Goal: Task Accomplishment & Management: Manage account settings

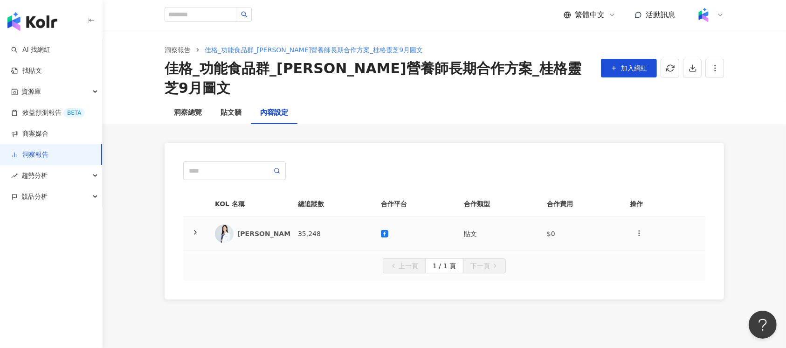
click at [337, 217] on td "35,248" at bounding box center [331, 234] width 83 height 34
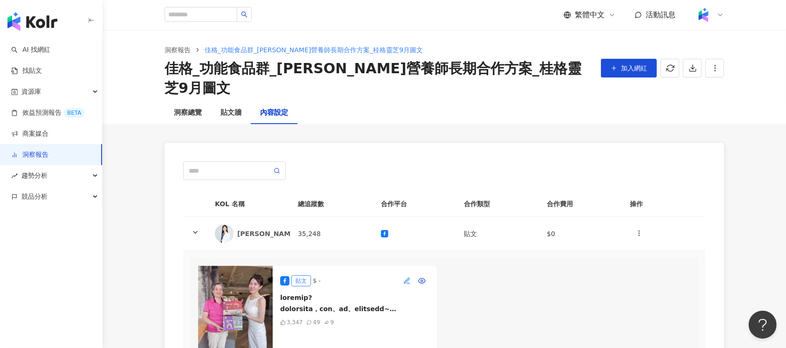
click at [404, 277] on icon "button" at bounding box center [406, 280] width 7 height 7
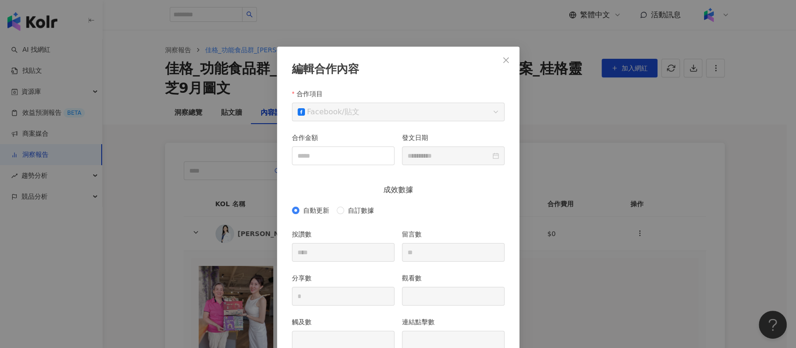
scroll to position [47, 0]
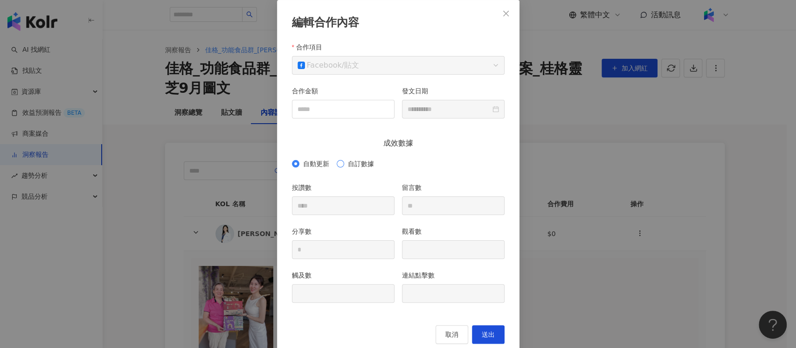
click at [346, 160] on span "自訂數據" at bounding box center [361, 163] width 34 height 10
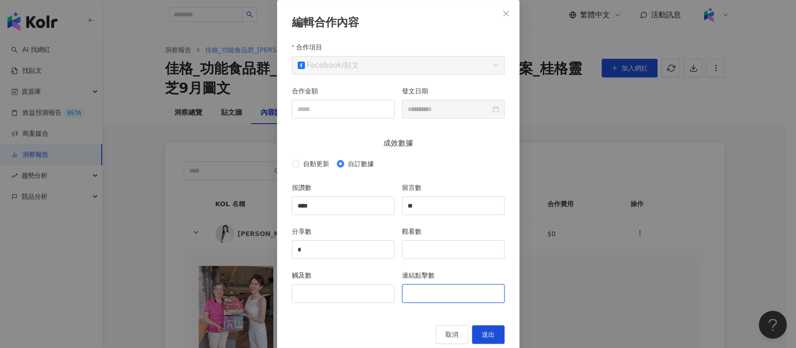
click at [429, 289] on input "連結點擊數" at bounding box center [453, 293] width 102 height 18
type input "**"
click at [319, 205] on input "****" at bounding box center [343, 206] width 102 height 18
type input "****"
click at [425, 241] on input "觀看數" at bounding box center [453, 250] width 102 height 18
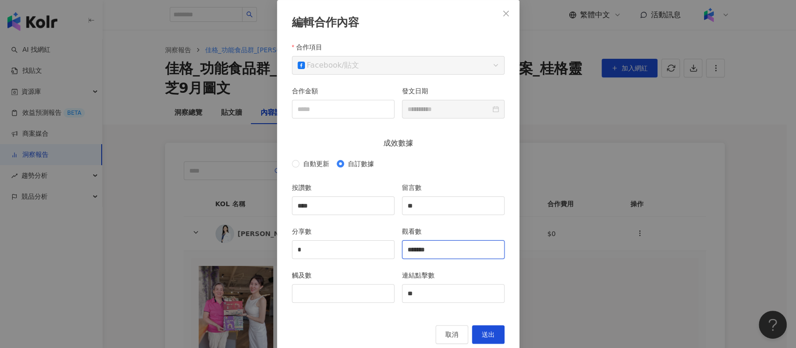
type input "*******"
click at [317, 296] on input "觸及數" at bounding box center [343, 293] width 102 height 18
type input "*******"
click at [475, 329] on button "送出" at bounding box center [488, 334] width 33 height 19
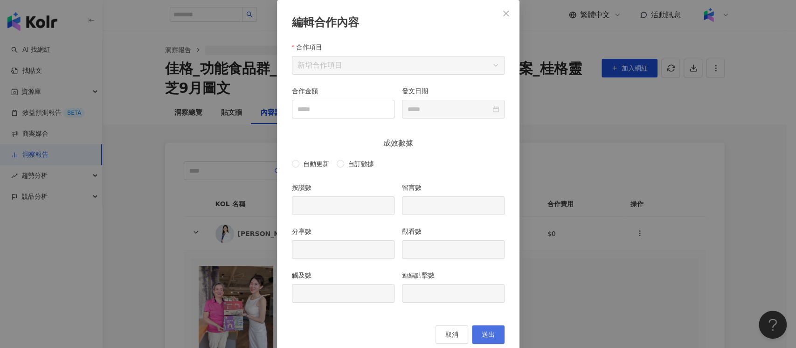
type input "****"
type input "**"
type input "*"
type input "*******"
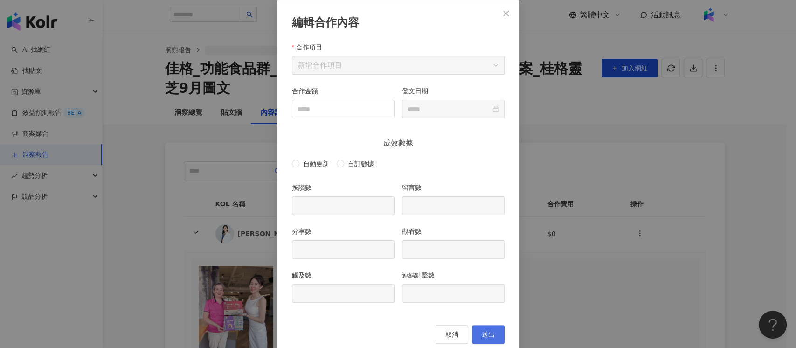
type input "**"
type input "**********"
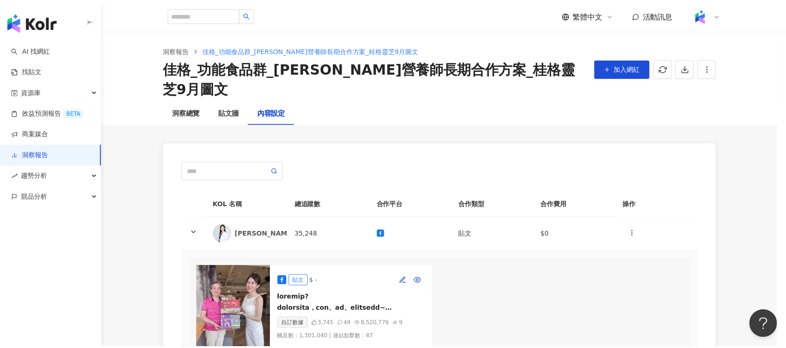
scroll to position [18, 0]
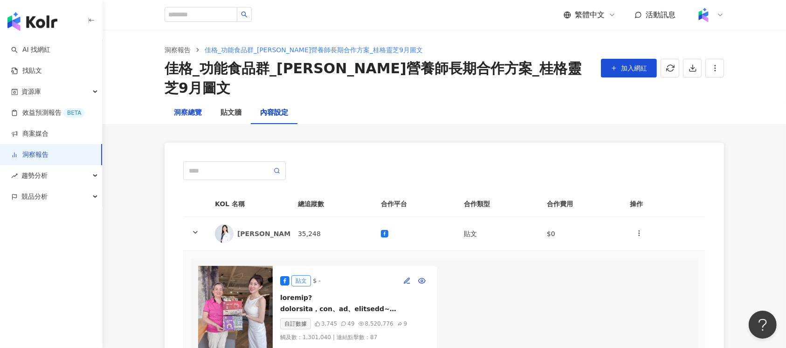
click at [183, 107] on div "洞察總覽" at bounding box center [188, 112] width 28 height 11
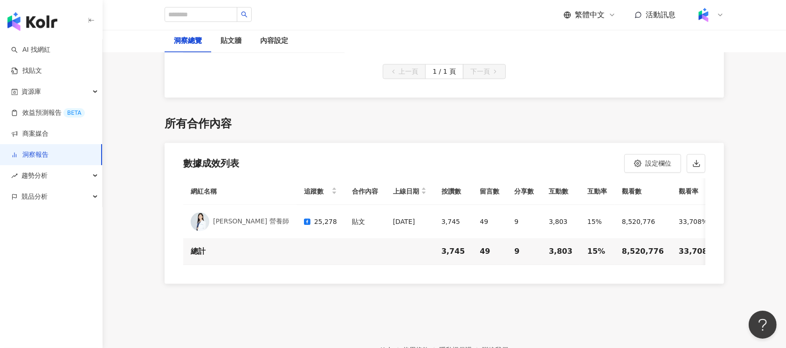
scroll to position [2245, 0]
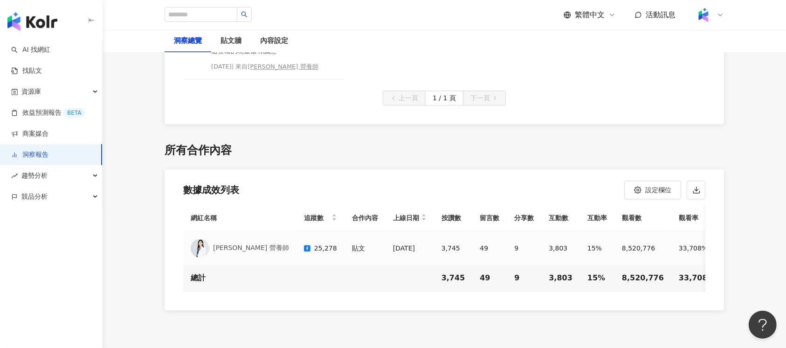
click at [299, 231] on td "25,278" at bounding box center [320, 248] width 48 height 34
drag, startPoint x: 280, startPoint y: 217, endPoint x: 301, endPoint y: 215, distance: 21.0
click at [301, 231] on td "25,278" at bounding box center [320, 248] width 48 height 34
drag, startPoint x: 278, startPoint y: 217, endPoint x: 298, endPoint y: 219, distance: 20.1
click at [304, 242] on div "25,278" at bounding box center [320, 247] width 33 height 11
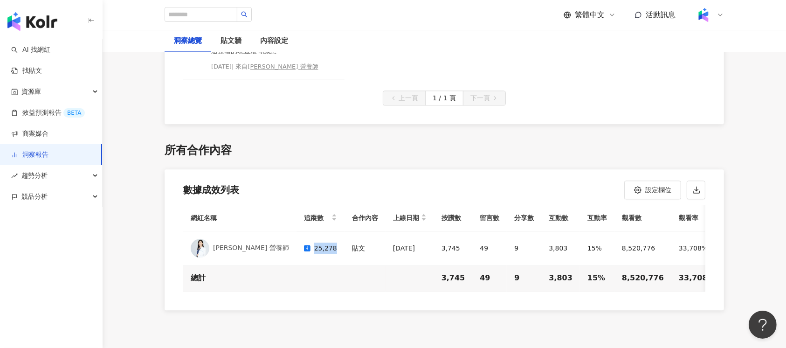
copy div "25,278"
drag, startPoint x: 422, startPoint y: 218, endPoint x: 405, endPoint y: 219, distance: 17.7
click at [441, 242] on div "3,745" at bounding box center [453, 247] width 24 height 11
copy div "3,745"
drag, startPoint x: 506, startPoint y: 217, endPoint x: 523, endPoint y: 217, distance: 17.3
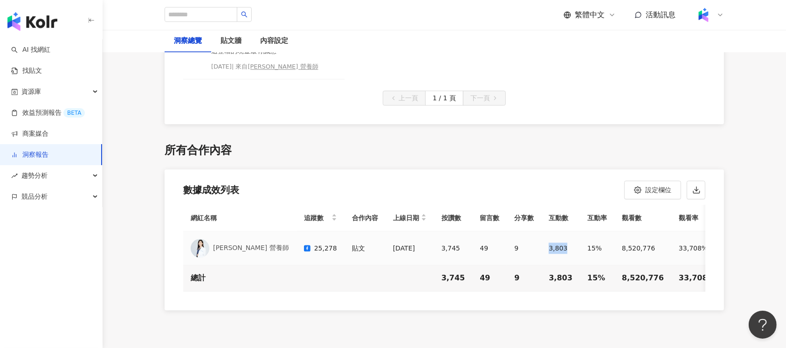
click at [541, 231] on td "3,803" at bounding box center [560, 248] width 39 height 34
copy div "3,803"
drag, startPoint x: 543, startPoint y: 220, endPoint x: 554, endPoint y: 222, distance: 10.4
click at [587, 242] on div "15%" at bounding box center [597, 247] width 20 height 11
copy div "15%"
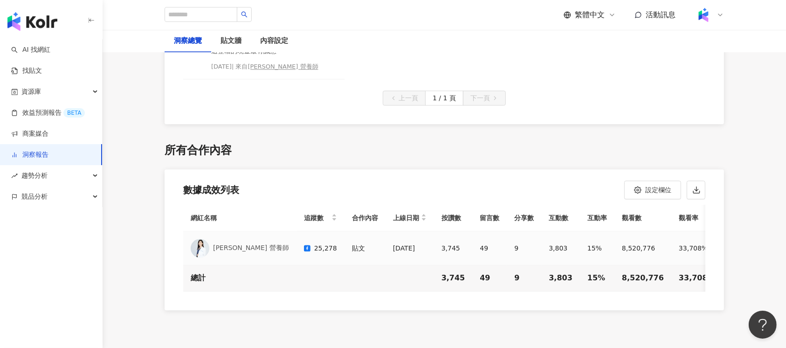
click at [622, 242] on div "8,520,776" at bounding box center [643, 247] width 42 height 11
copy div "8,520,776"
drag, startPoint x: 626, startPoint y: 243, endPoint x: 660, endPoint y: 248, distance: 34.3
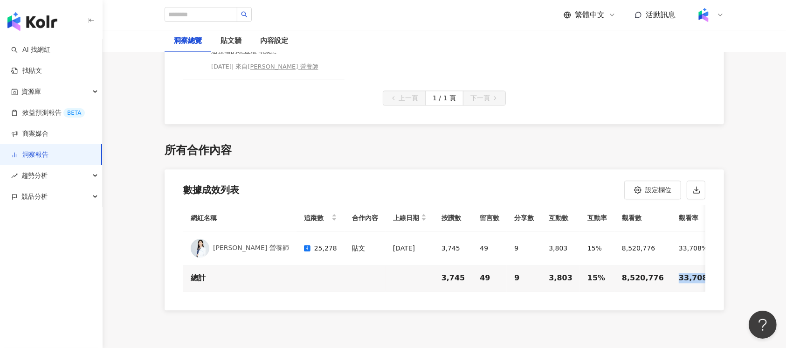
click at [671, 265] on td "33,708%" at bounding box center [696, 278] width 51 height 26
copy div "33,708%"
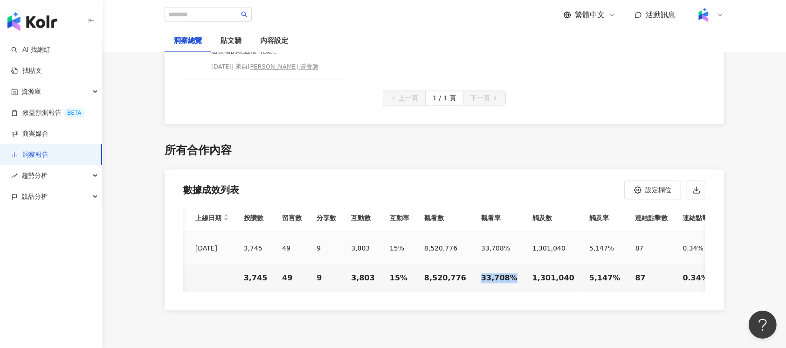
scroll to position [0, 197]
click at [533, 273] on div "1,301,040" at bounding box center [554, 278] width 42 height 10
copy div "1,301,040"
click at [590, 273] on div "5,147%" at bounding box center [605, 278] width 31 height 10
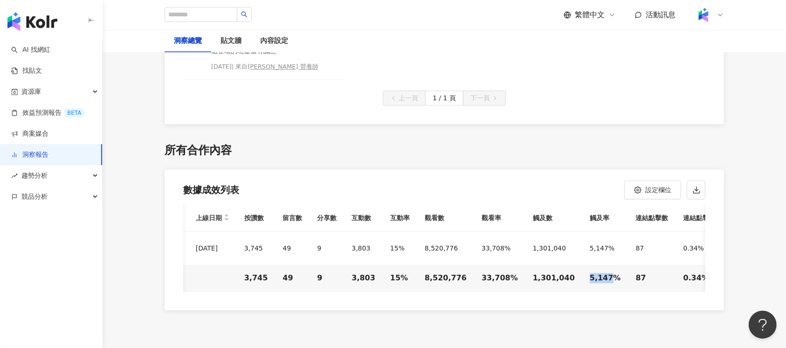
click at [590, 273] on div "5,147%" at bounding box center [605, 278] width 31 height 10
copy div "5,147%"
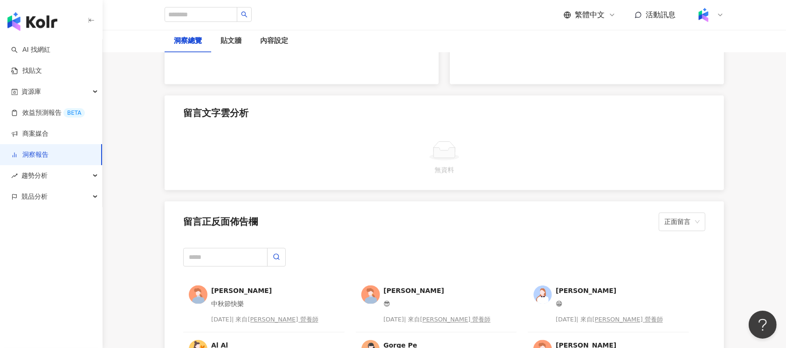
scroll to position [1561, 0]
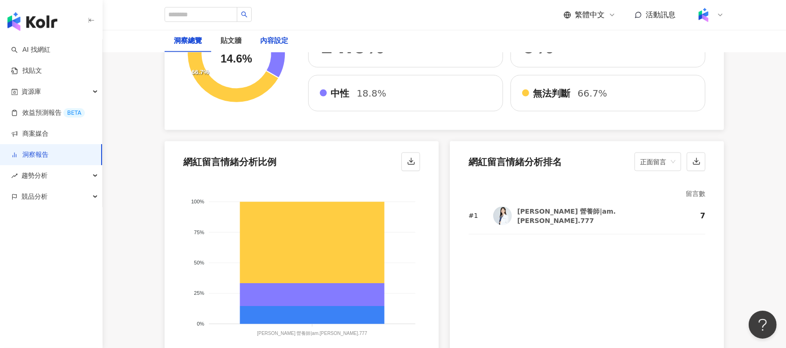
click at [275, 38] on div "內容設定" at bounding box center [274, 40] width 28 height 11
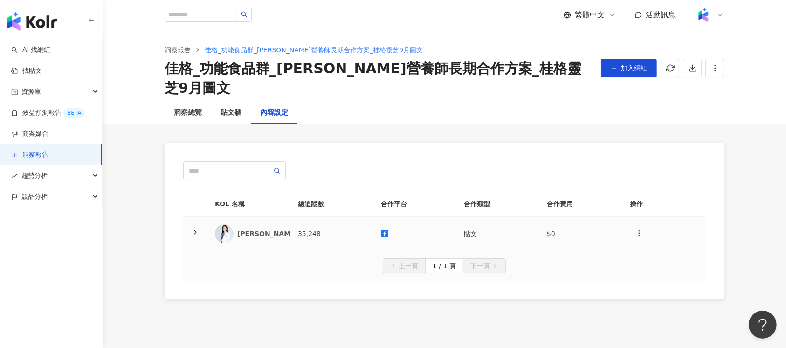
click at [355, 218] on td "35,248" at bounding box center [331, 234] width 83 height 34
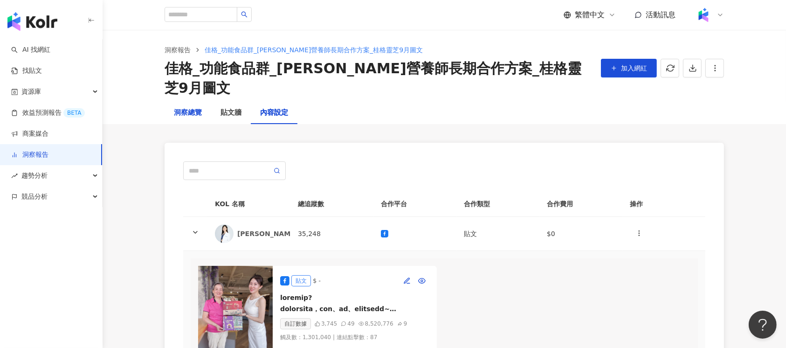
click at [199, 107] on div "洞察總覽" at bounding box center [188, 112] width 28 height 11
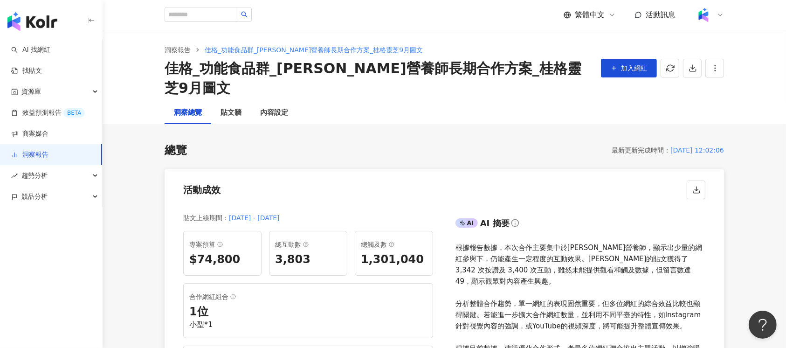
click at [224, 143] on div "總覽 最新更新完成時間 ： [DATE] 12:02:06 活動成效 貼文上線期間 ： [DATE] - [DATE] 專案預算 $74,800 總互動數 3…" at bounding box center [444, 318] width 559 height 351
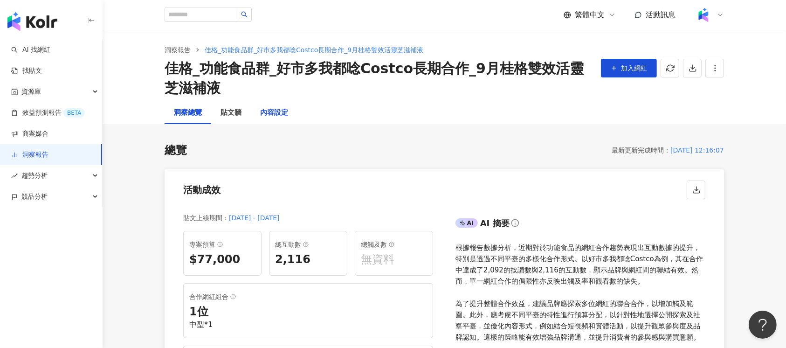
click at [261, 107] on div "內容設定" at bounding box center [274, 112] width 28 height 11
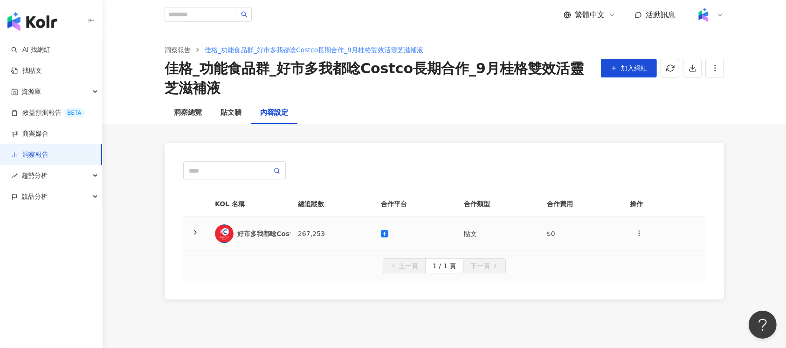
click at [335, 228] on td "267,253" at bounding box center [331, 234] width 83 height 34
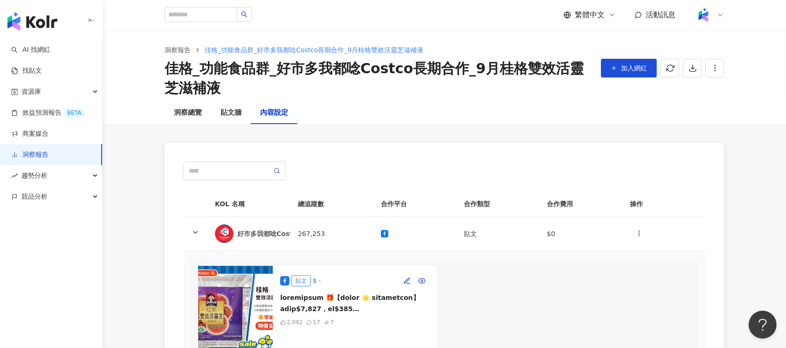
scroll to position [62, 0]
